Goal: Information Seeking & Learning: Learn about a topic

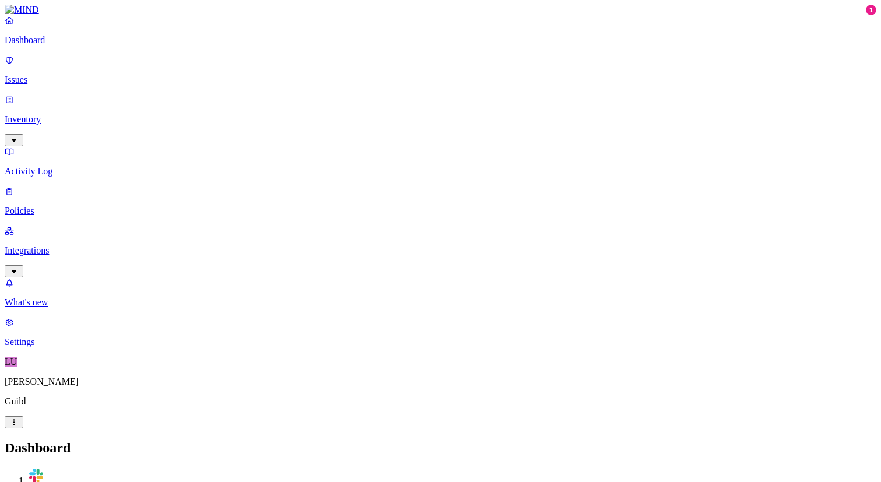
click at [34, 66] on link "Issues" at bounding box center [440, 70] width 871 height 30
click at [50, 45] on p "Dashboard" at bounding box center [440, 40] width 871 height 10
click at [48, 114] on p "Inventory" at bounding box center [440, 119] width 871 height 10
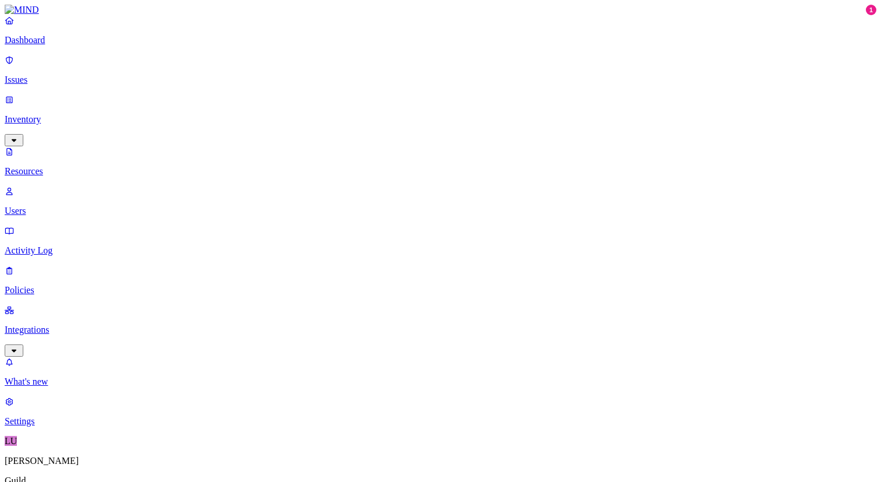
click at [40, 75] on p "Issues" at bounding box center [440, 80] width 871 height 10
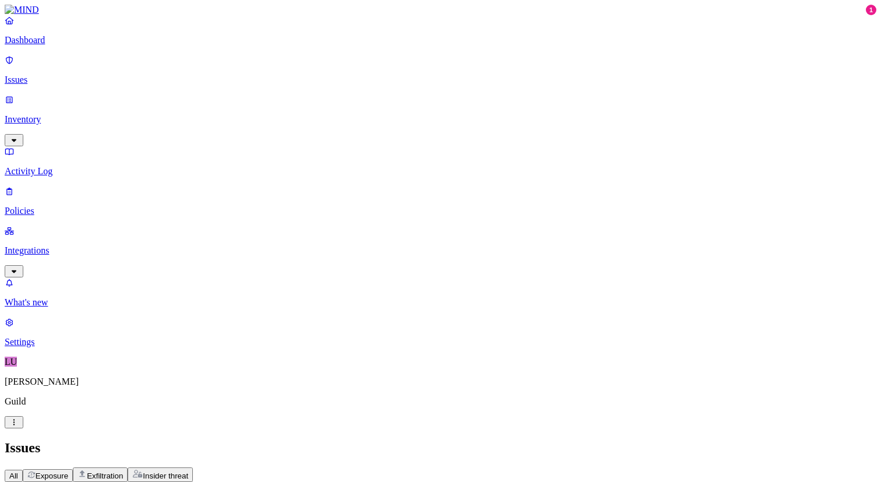
click at [252, 481] on icon "button" at bounding box center [247, 488] width 9 height 8
click at [305, 481] on span "Environment" at bounding box center [284, 488] width 44 height 9
click at [138, 481] on span "Status: Open, In Progress" at bounding box center [93, 488] width 89 height 9
click at [49, 114] on p "Inventory" at bounding box center [440, 119] width 871 height 10
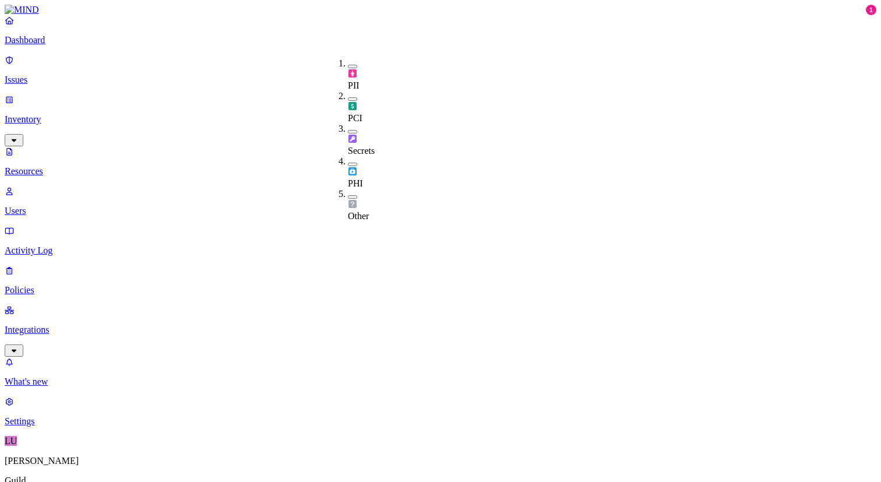
scroll to position [1, 0]
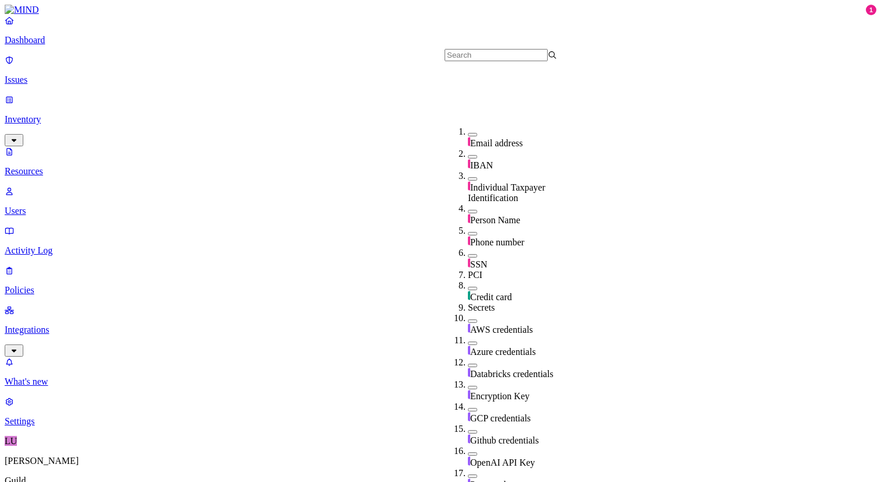
scroll to position [152, 0]
click at [468, 319] on button "button" at bounding box center [472, 320] width 9 height 3
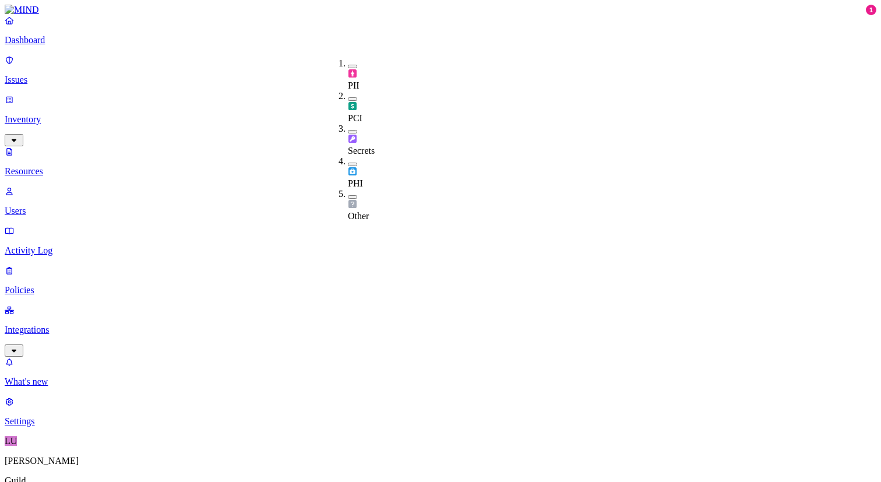
scroll to position [1, 0]
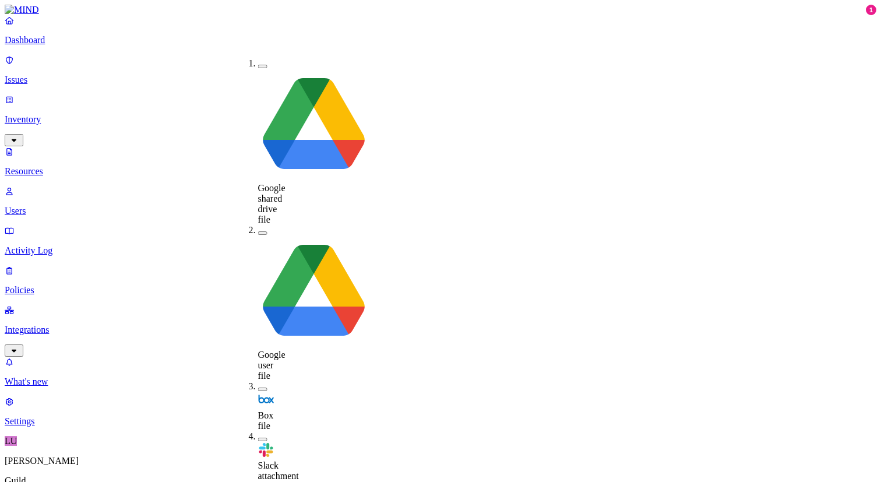
click at [235, 144] on div "Google shared drive file Google user file Box file Slack attachment Github repo…" at bounding box center [235, 98] width 0 height 98
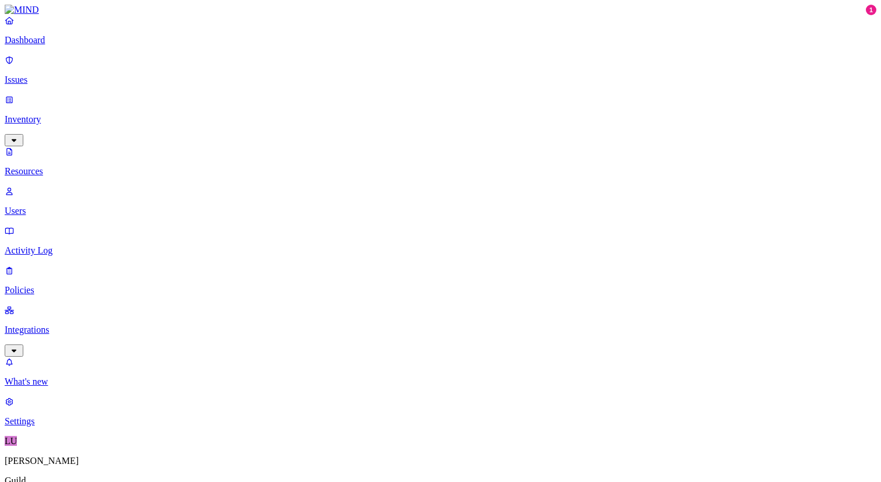
drag, startPoint x: 747, startPoint y: 81, endPoint x: 605, endPoint y: 80, distance: 142.1
drag, startPoint x: 762, startPoint y: 79, endPoint x: 827, endPoint y: 78, distance: 65.3
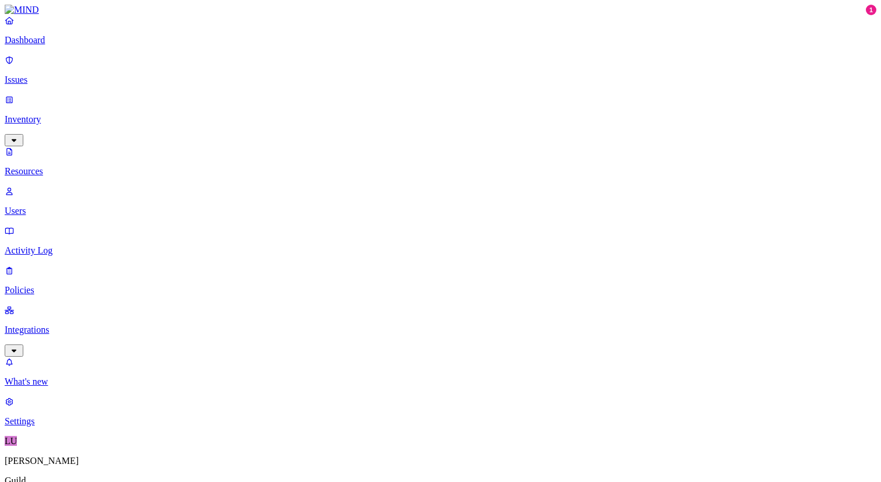
drag, startPoint x: 768, startPoint y: 82, endPoint x: 841, endPoint y: 77, distance: 73.5
drag, startPoint x: 634, startPoint y: 80, endPoint x: 563, endPoint y: 80, distance: 71.7
drag, startPoint x: 519, startPoint y: 78, endPoint x: 469, endPoint y: 77, distance: 50.1
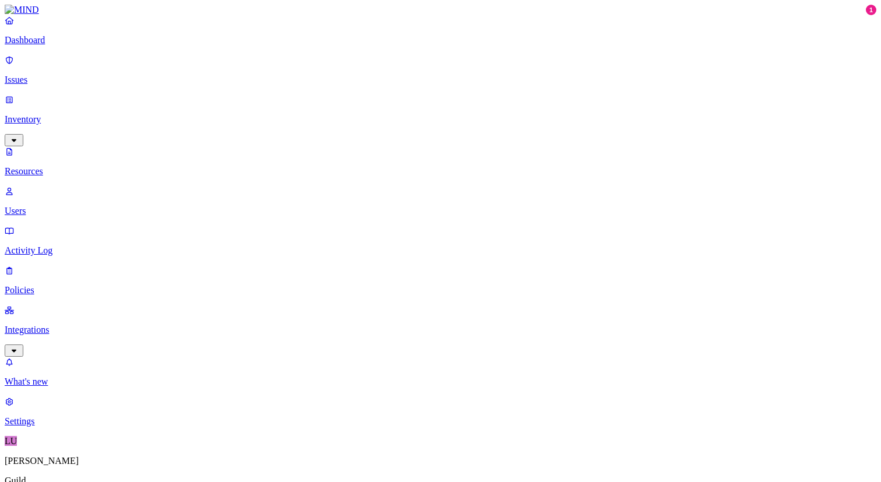
drag, startPoint x: 721, startPoint y: 79, endPoint x: 802, endPoint y: 77, distance: 81.6
